Goal: Information Seeking & Learning: Learn about a topic

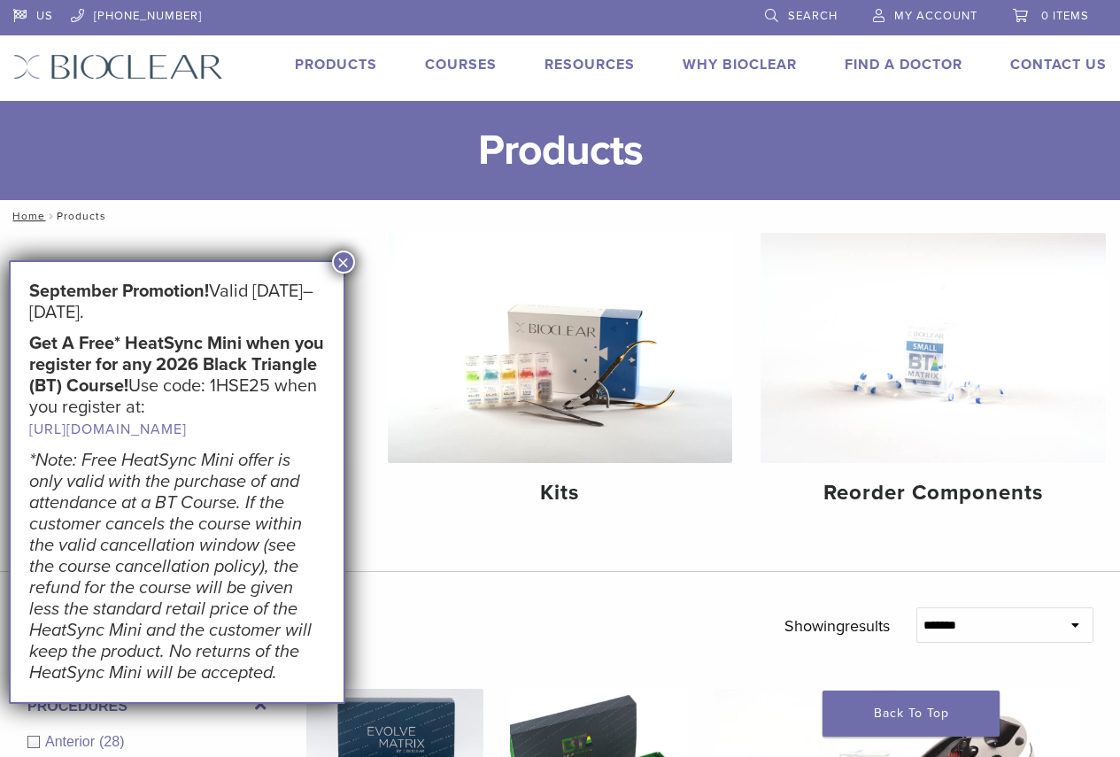
click at [338, 266] on button "×" at bounding box center [343, 261] width 23 height 23
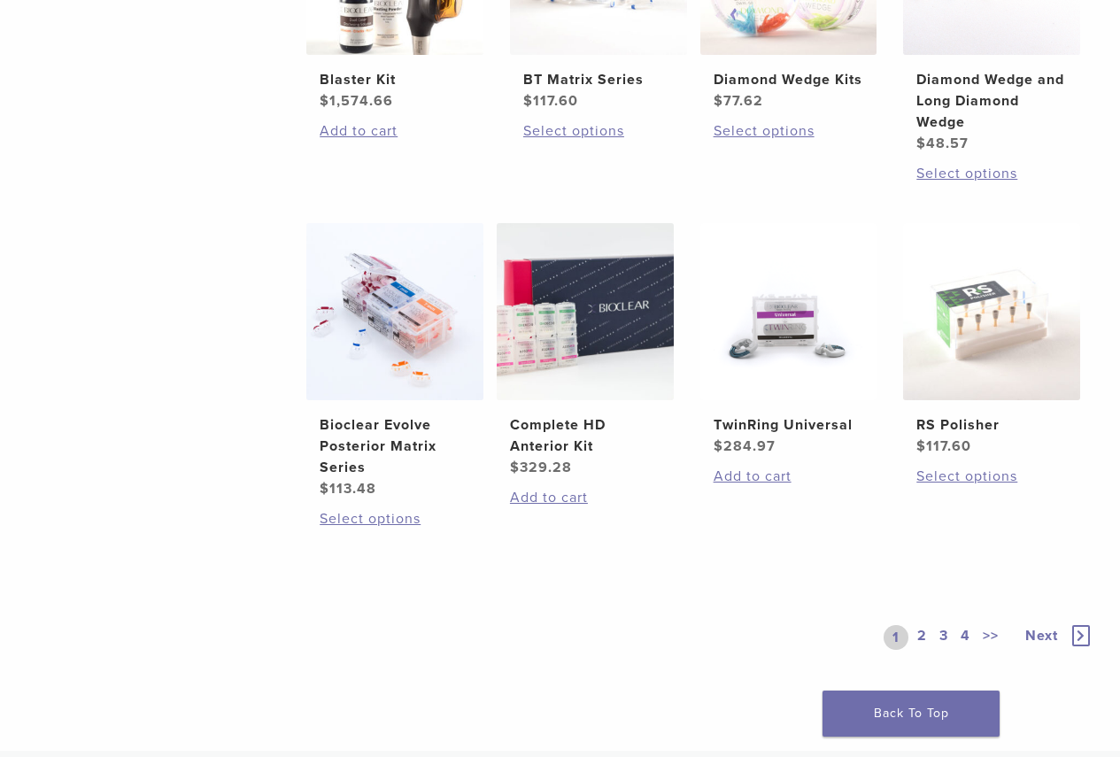
scroll to position [1109, 0]
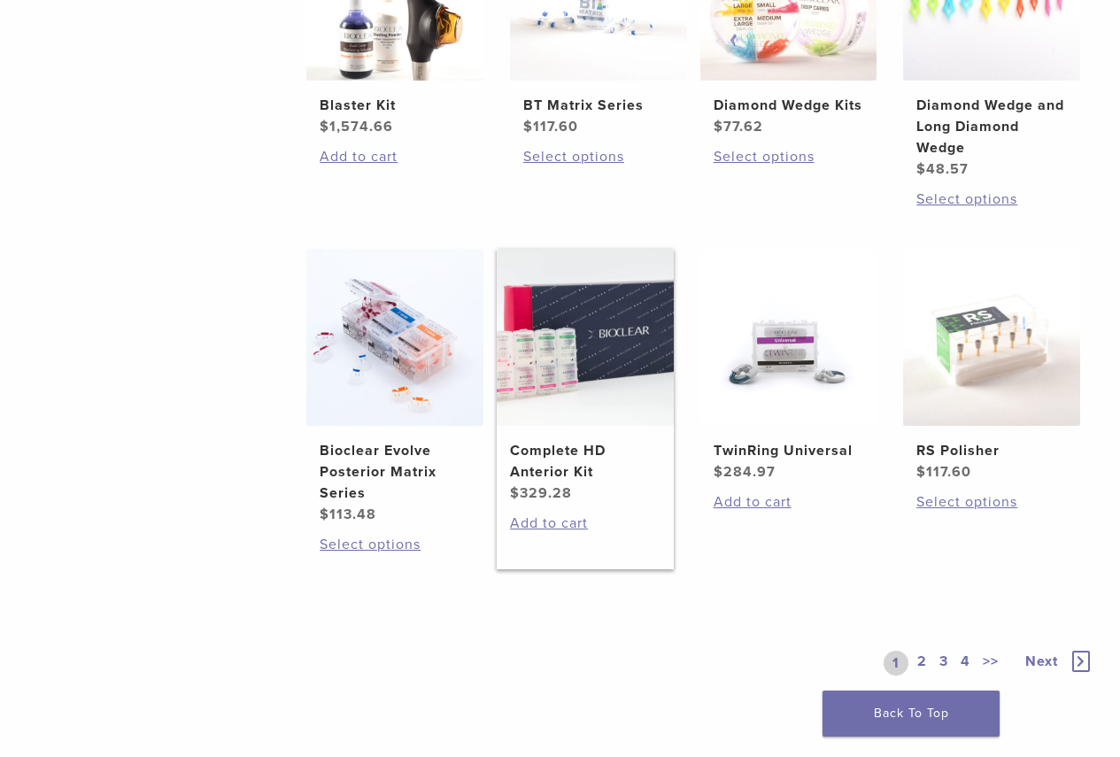
click at [552, 342] on img at bounding box center [585, 337] width 177 height 177
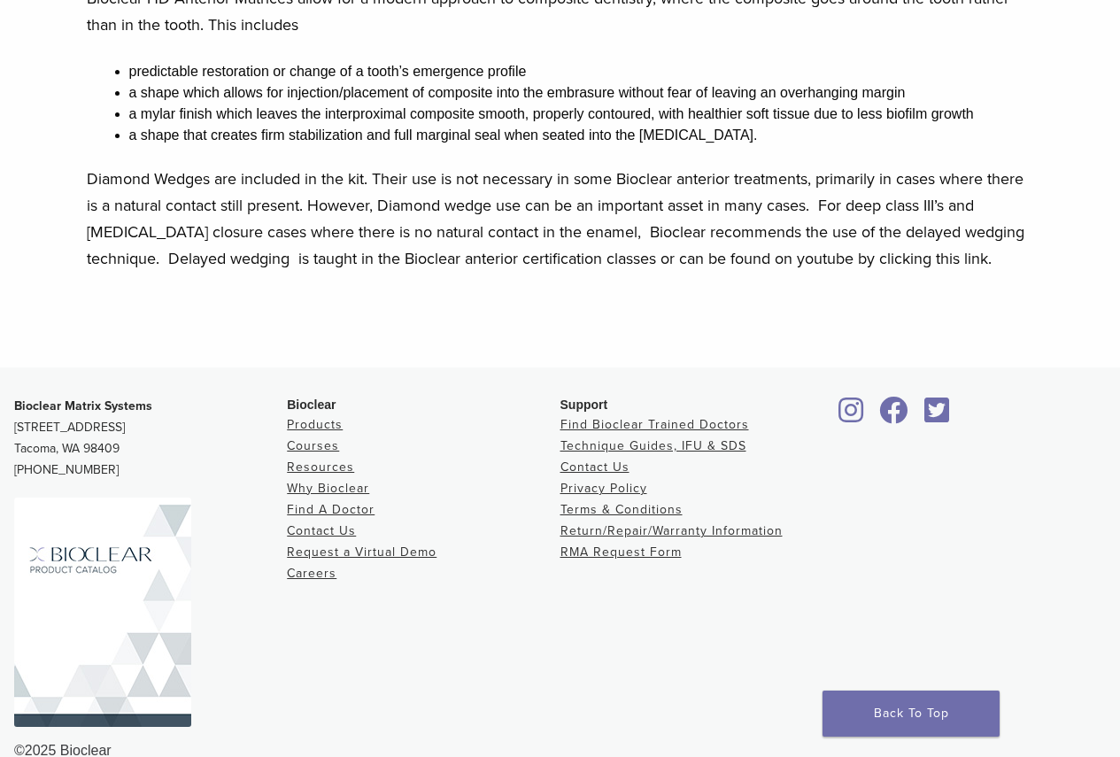
scroll to position [1180, 0]
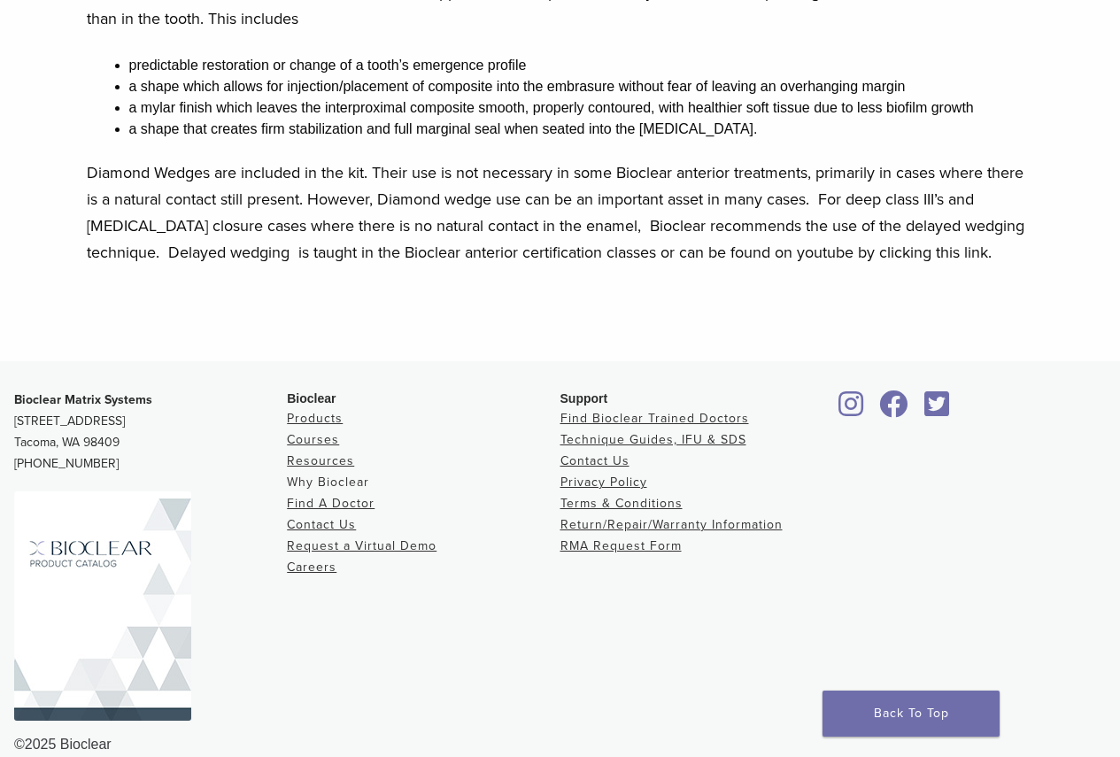
click at [351, 474] on link "Why Bioclear" at bounding box center [328, 481] width 82 height 15
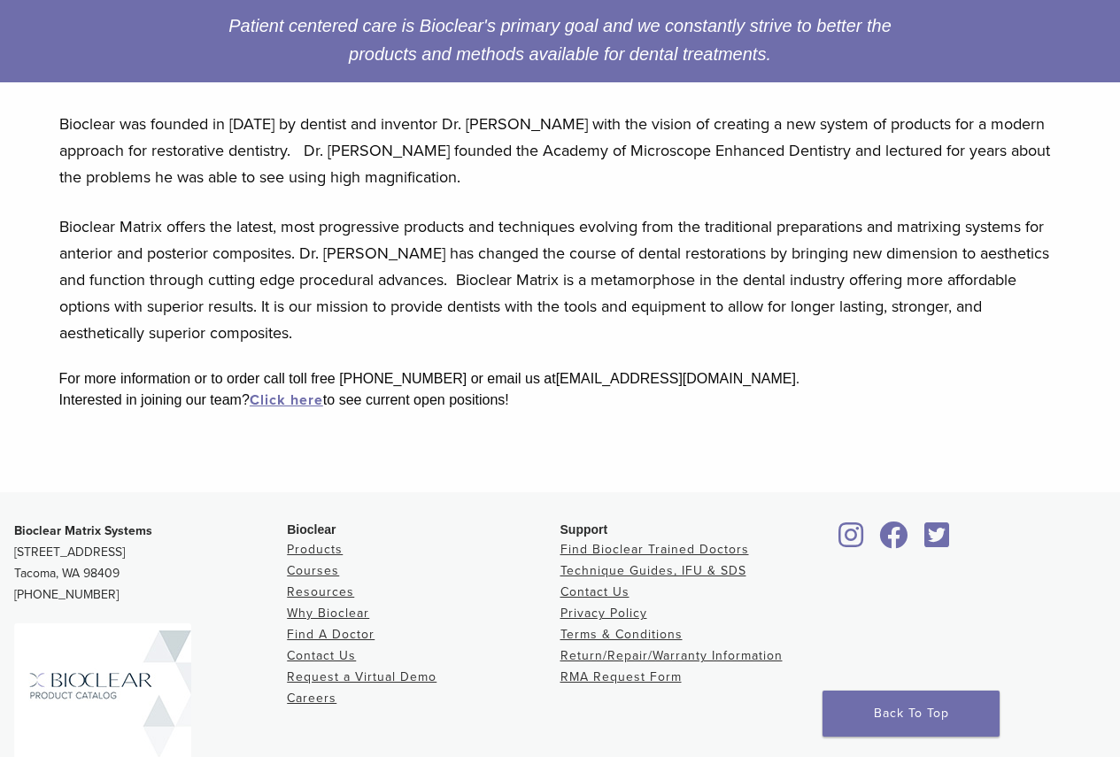
scroll to position [364, 0]
